Goal: Task Accomplishment & Management: Check status

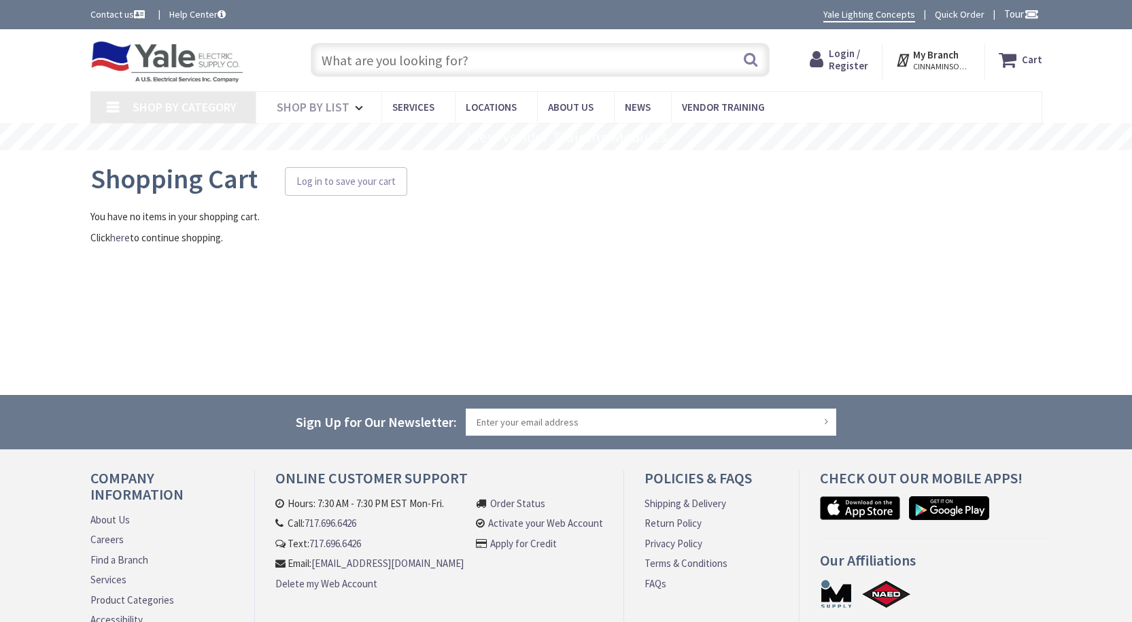
click at [850, 67] on span "Login / Register" at bounding box center [848, 59] width 39 height 25
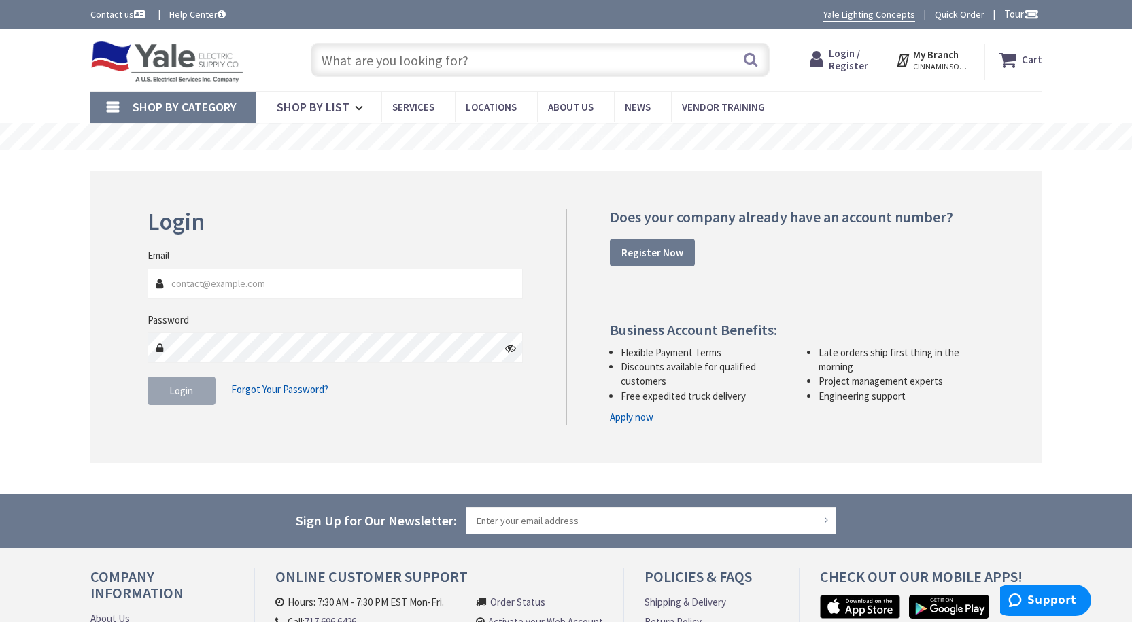
type input "[EMAIL_ADDRESS][DOMAIN_NAME]"
type input "[STREET_ADDRESS]"
click at [173, 391] on span "Login" at bounding box center [181, 390] width 24 height 13
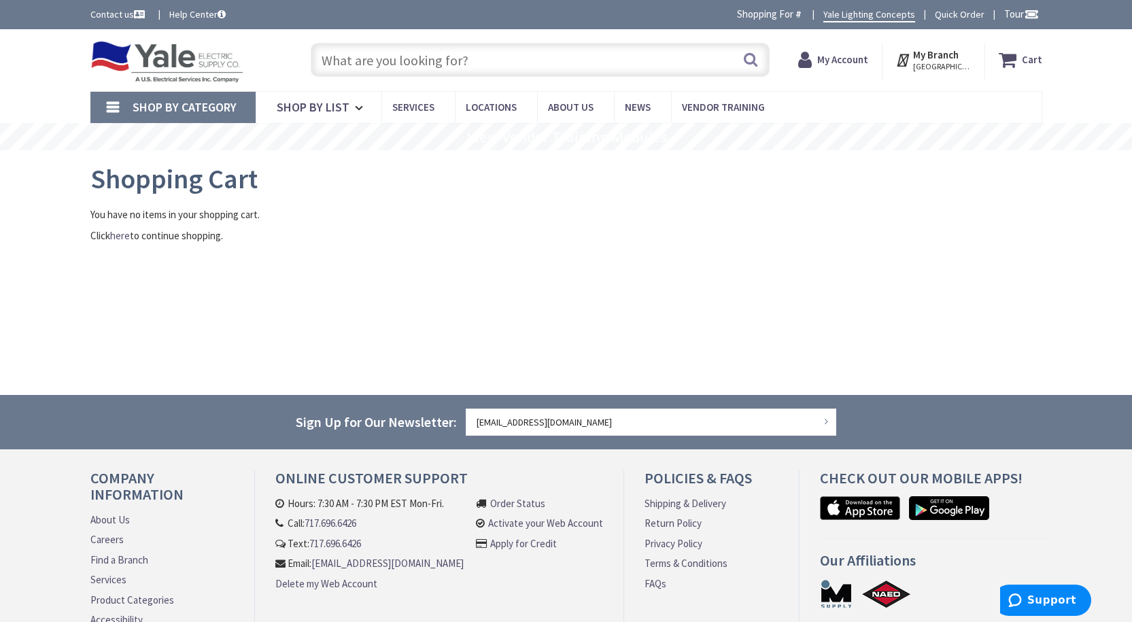
click at [830, 70] on span "My Account" at bounding box center [842, 60] width 51 height 24
click at [833, 59] on strong "My Account" at bounding box center [836, 54] width 51 height 13
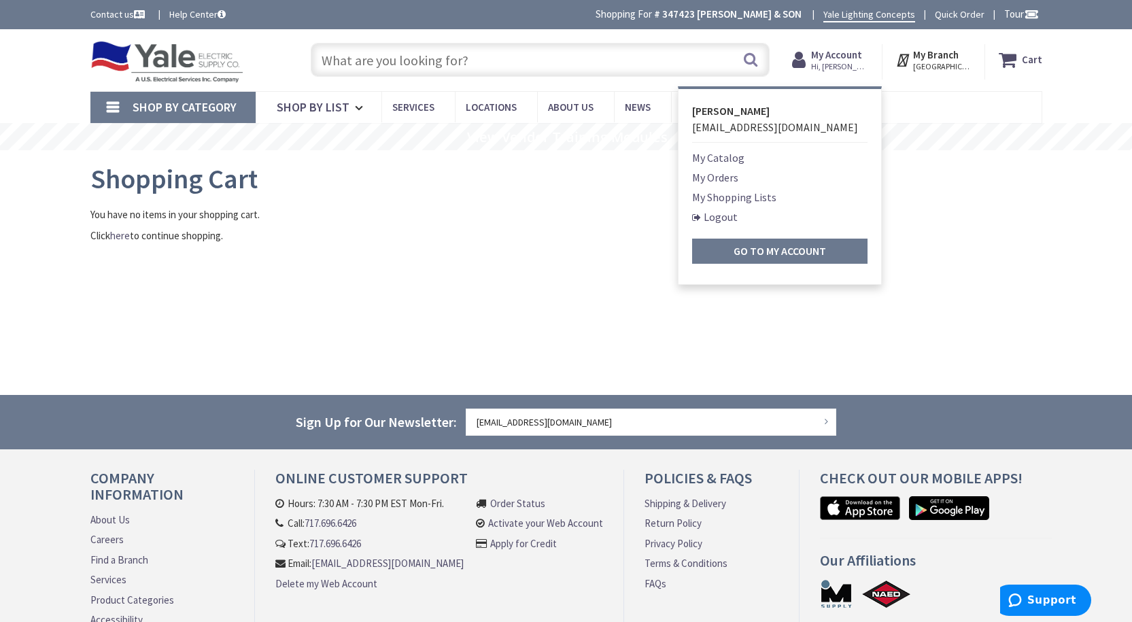
click at [714, 173] on link "My Orders" at bounding box center [715, 177] width 46 height 16
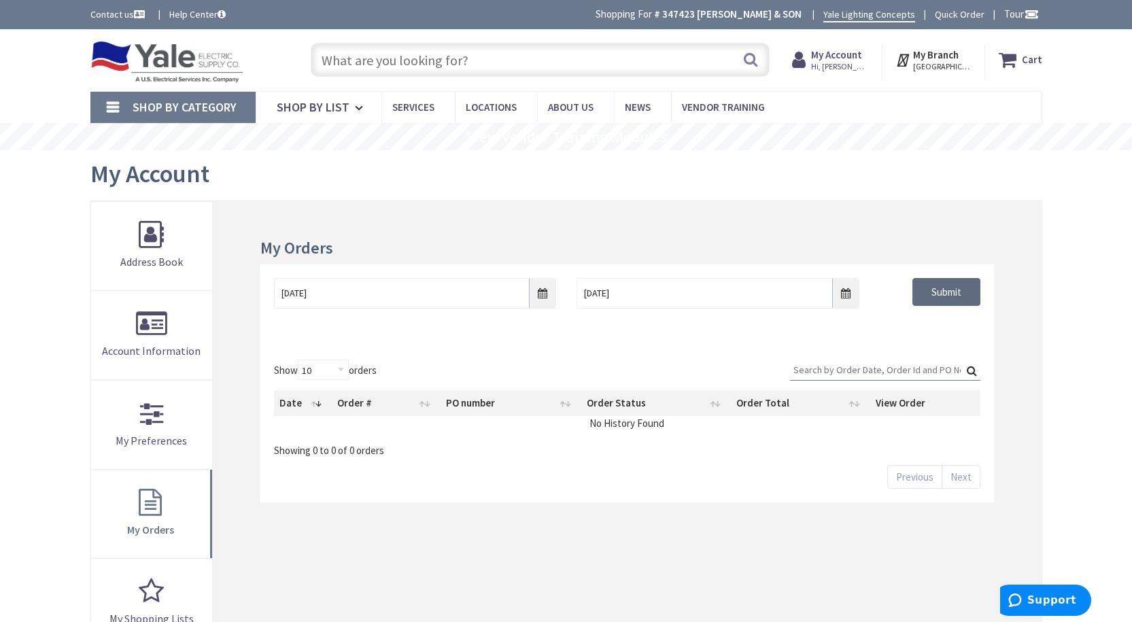
click at [939, 291] on input "Submit" at bounding box center [946, 292] width 68 height 29
click at [972, 292] on input "Submit" at bounding box center [946, 292] width 68 height 29
